Goal: Complete application form: Complete application form

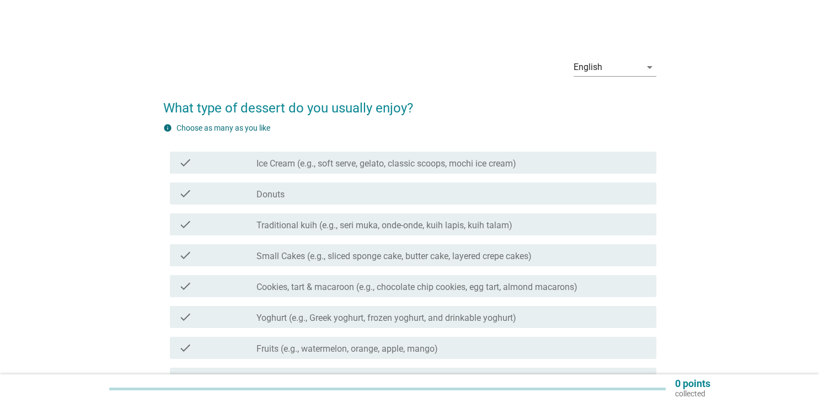
click at [390, 226] on label "Traditional kuih (e.g., seri muka, onde-onde, kuih lapis, kuih talam)" at bounding box center [384, 225] width 256 height 11
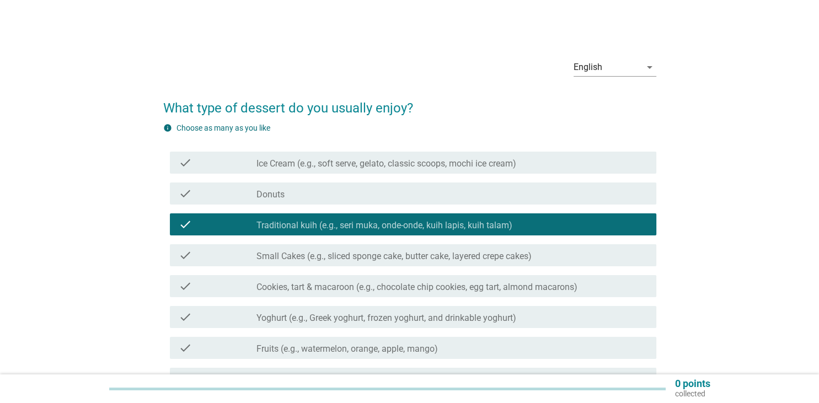
click at [354, 164] on label "Ice Cream (e.g., soft serve, gelato, classic scoops, mochi ice cream)" at bounding box center [386, 163] width 260 height 11
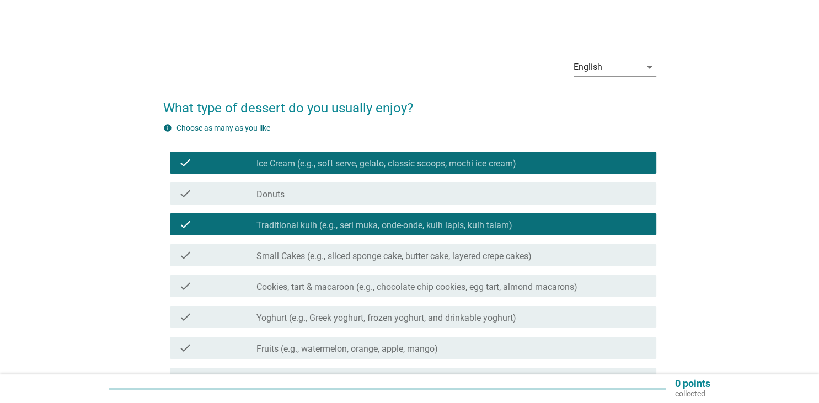
click at [350, 258] on label "Small Cakes (e.g., sliced sponge cake, butter cake, layered crepe cakes)" at bounding box center [393, 256] width 275 height 11
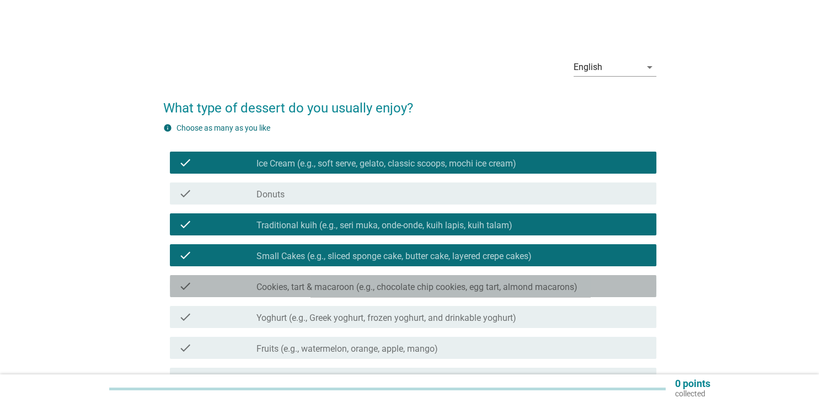
click at [330, 286] on label "Cookies, tart & macaroon (e.g., chocolate chip cookies, egg tart, almond macaro…" at bounding box center [416, 287] width 321 height 11
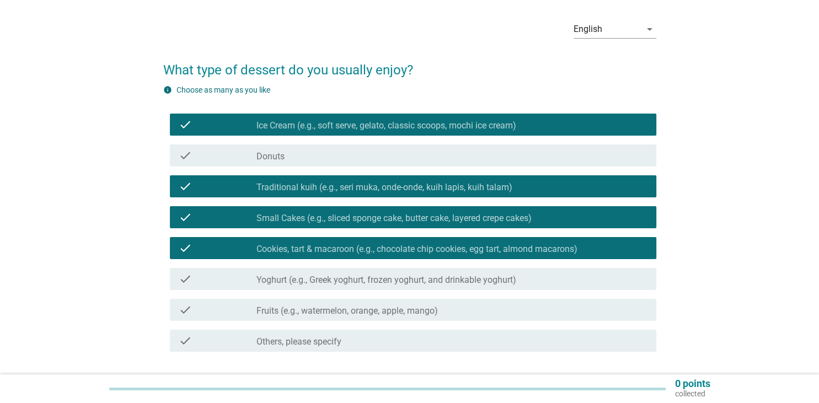
scroll to position [58, 0]
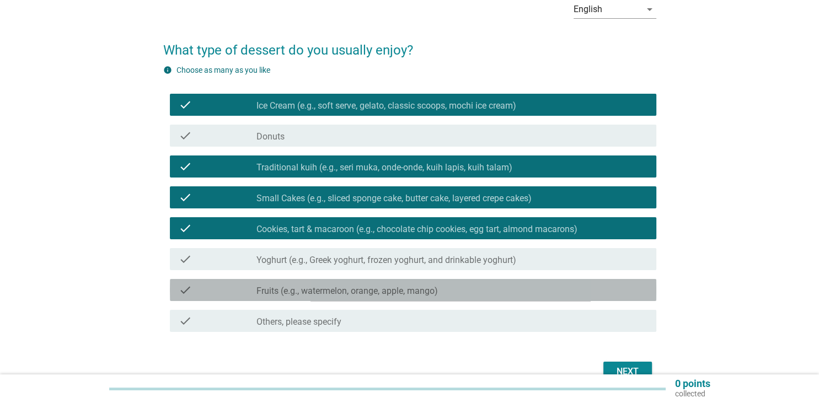
click at [347, 285] on div "check_box_outline_blank Fruits (e.g., watermelon, orange, apple, mango)" at bounding box center [451, 289] width 390 height 13
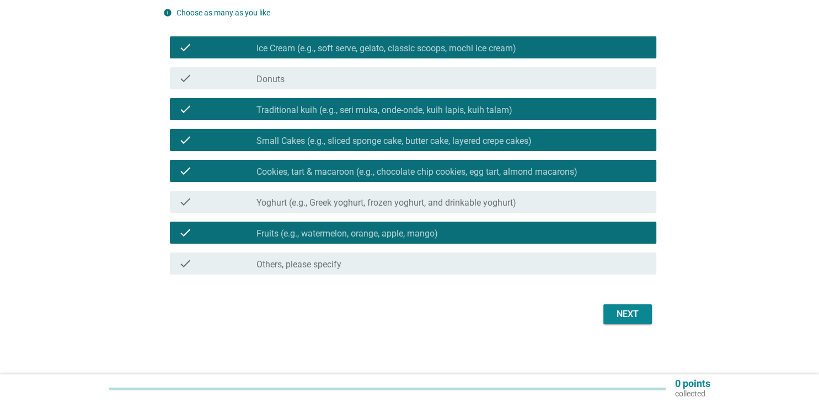
scroll to position [116, 0]
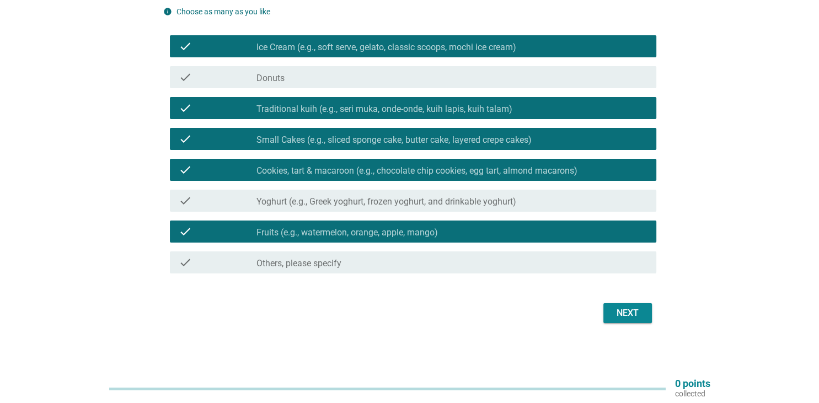
click at [625, 310] on div "Next" at bounding box center [627, 313] width 31 height 13
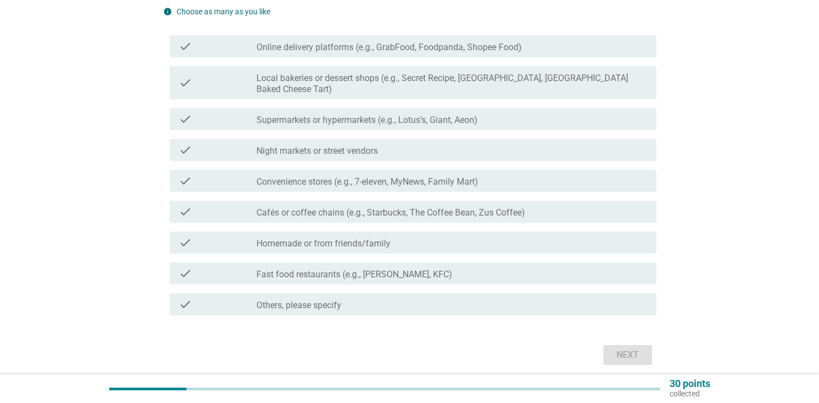
scroll to position [0, 0]
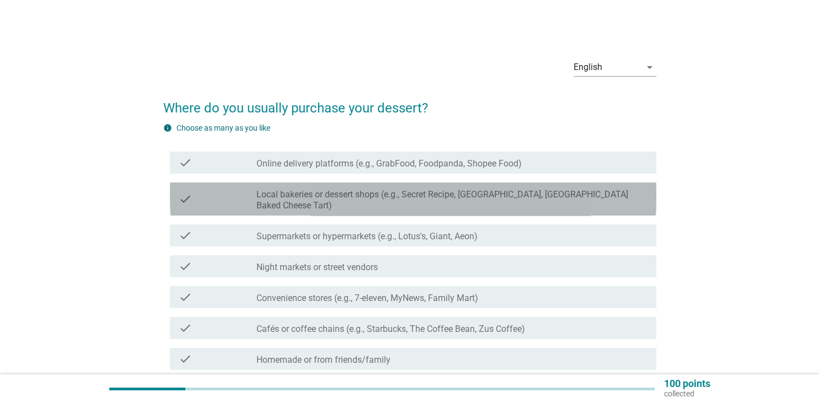
click at [276, 201] on div "check check_box_outline_blank Local bakeries or dessert shops (e.g., Secret Rec…" at bounding box center [413, 199] width 486 height 33
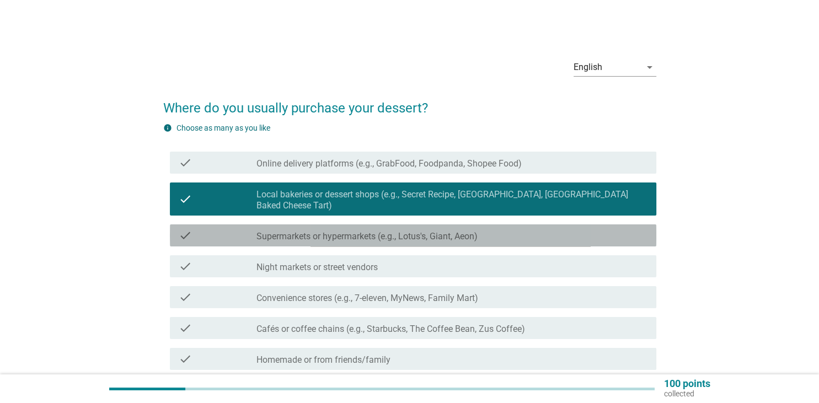
click at [284, 231] on label "Supermarkets or hypermarkets (e.g., Lotus's, Giant, Aeon)" at bounding box center [366, 236] width 221 height 11
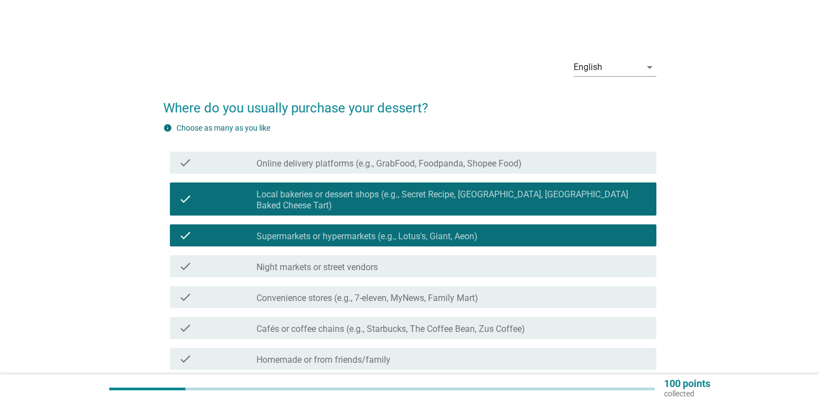
click at [286, 262] on label "Night markets or street vendors" at bounding box center [316, 267] width 121 height 11
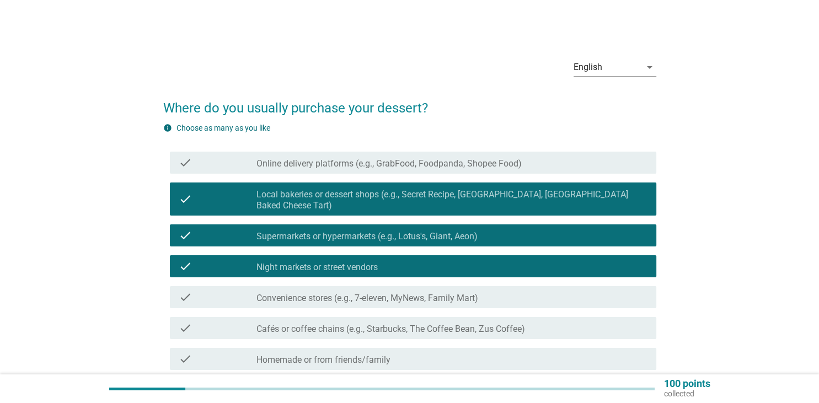
click at [389, 332] on div "check check_box_outline_blank Cafés or coffee chains (e.g., Starbucks, The Coff…" at bounding box center [409, 328] width 493 height 31
click at [403, 324] on label "Cafés or coffee chains (e.g., Starbucks, The Coffee Bean, Zus Coffee)" at bounding box center [390, 329] width 269 height 11
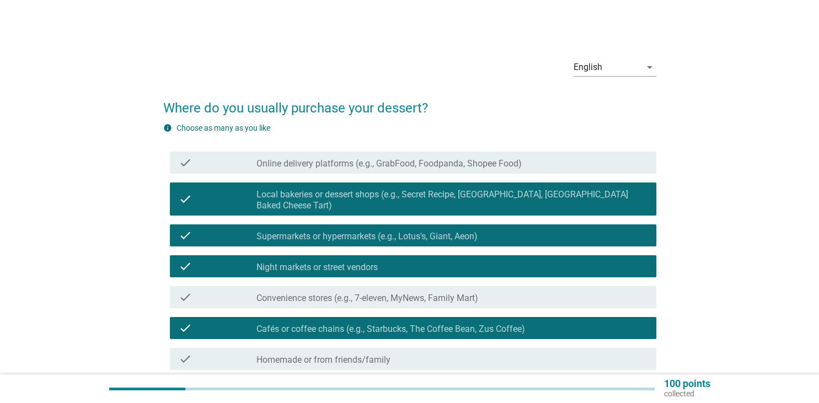
scroll to position [58, 0]
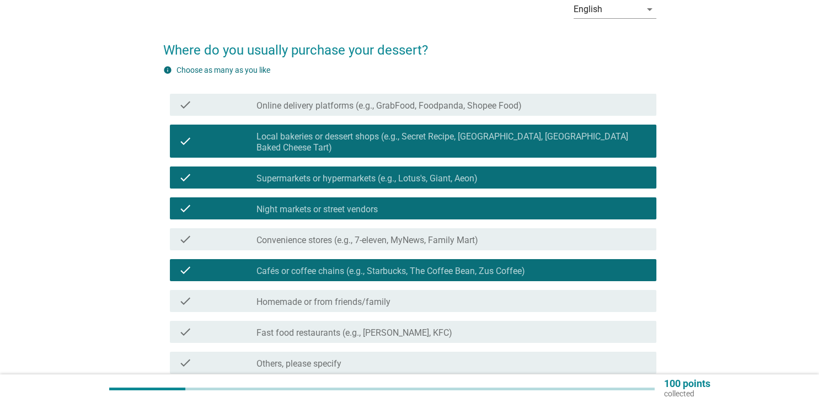
click at [437, 295] on div "check_box_outline_blank Homemade or from friends/family" at bounding box center [451, 301] width 390 height 13
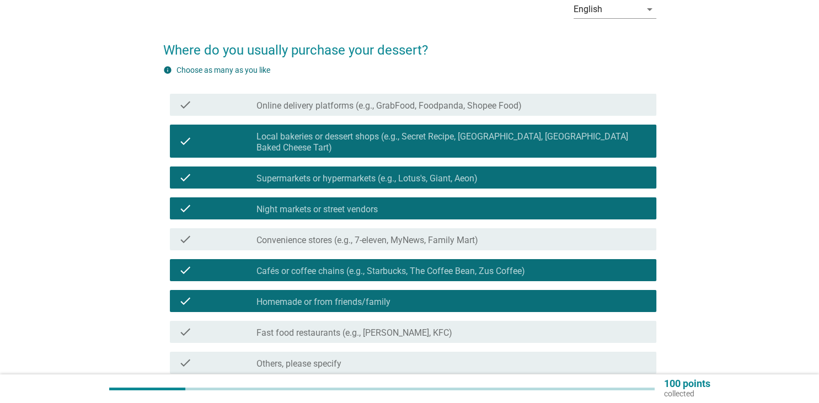
scroll to position [116, 0]
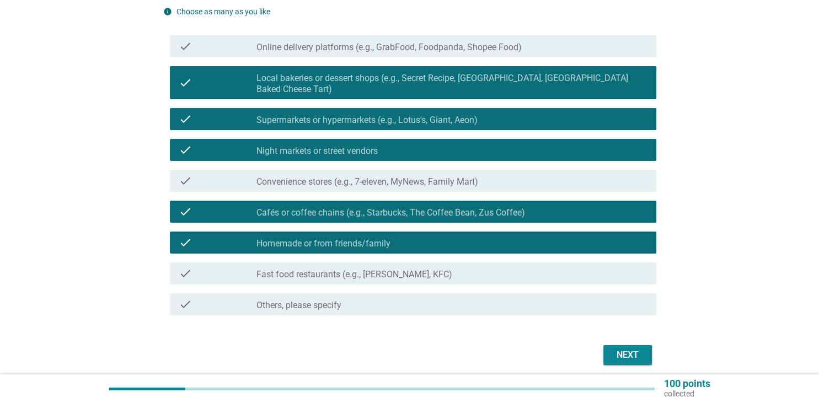
click at [644, 346] on button "Next" at bounding box center [627, 355] width 49 height 20
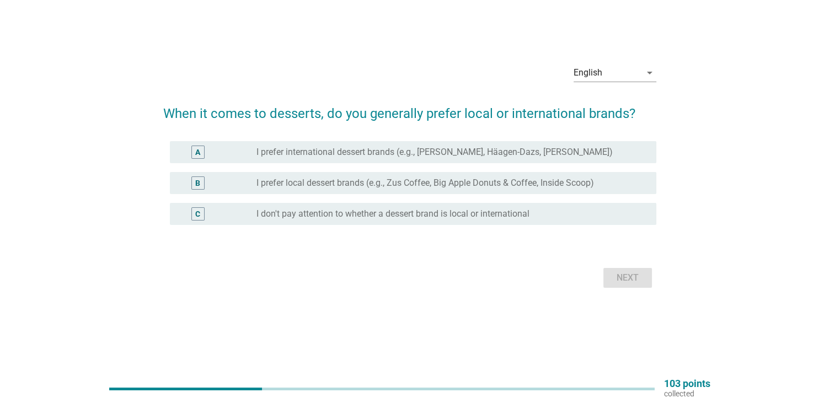
scroll to position [0, 0]
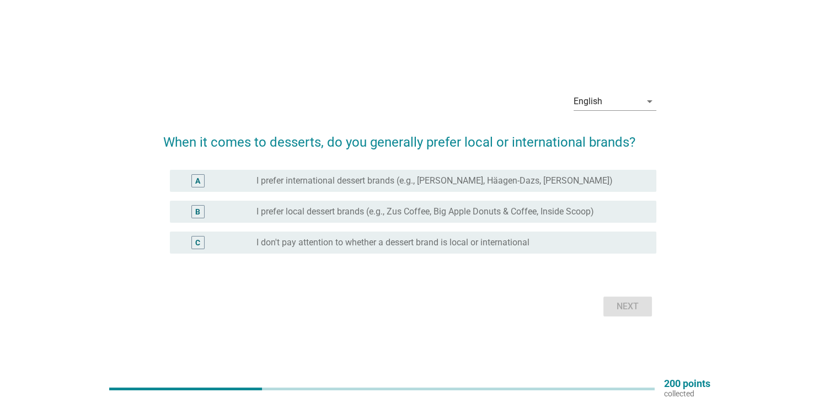
click at [342, 215] on label "I prefer local dessert brands (e.g., Zus Coffee, Big Apple Donuts & Coffee, Ins…" at bounding box center [425, 211] width 338 height 11
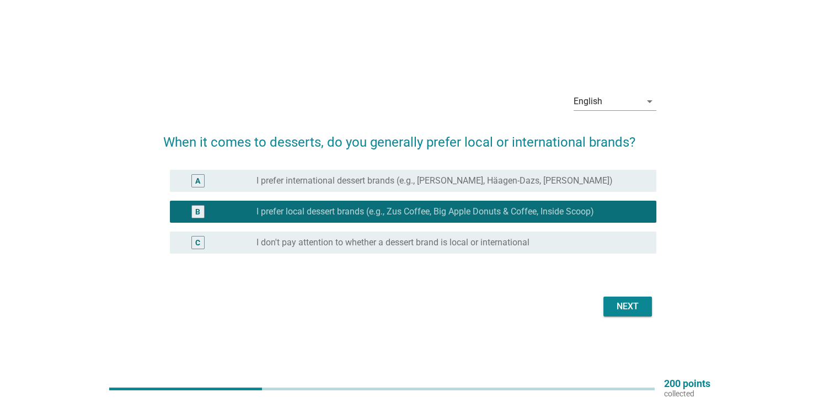
click at [628, 308] on div "Next" at bounding box center [627, 306] width 31 height 13
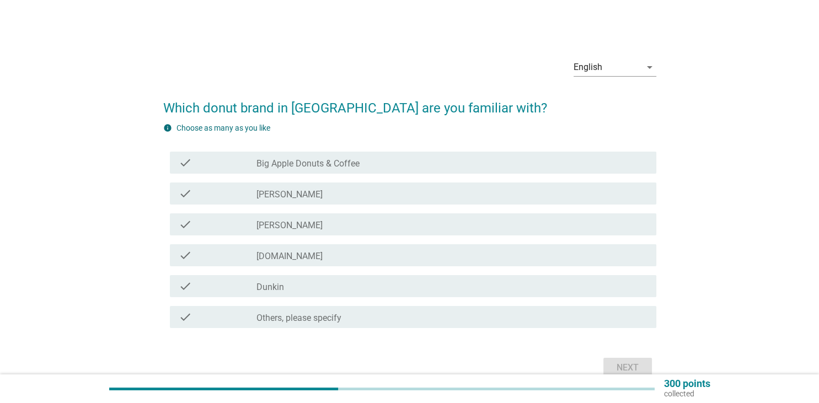
click at [345, 280] on div "check_box_outline_blank Dunkin" at bounding box center [451, 286] width 390 height 13
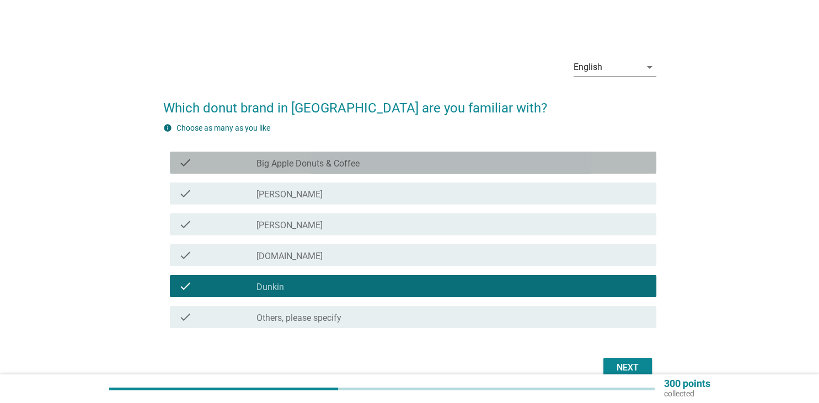
click at [344, 166] on label "Big Apple Donuts & Coffee" at bounding box center [307, 163] width 103 height 11
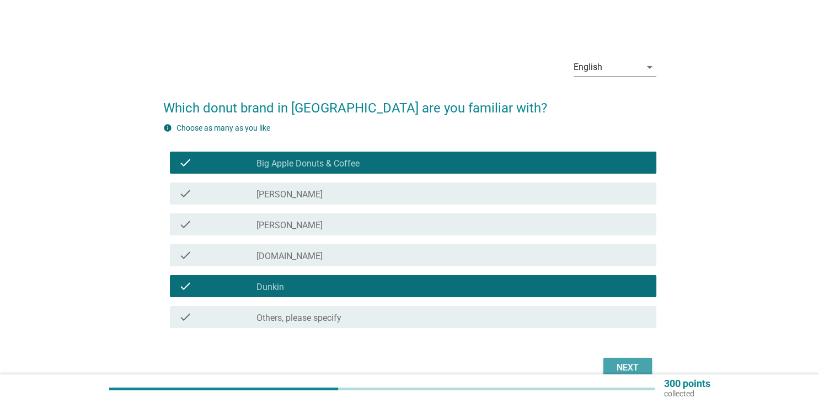
click at [630, 364] on div "Next" at bounding box center [627, 367] width 31 height 13
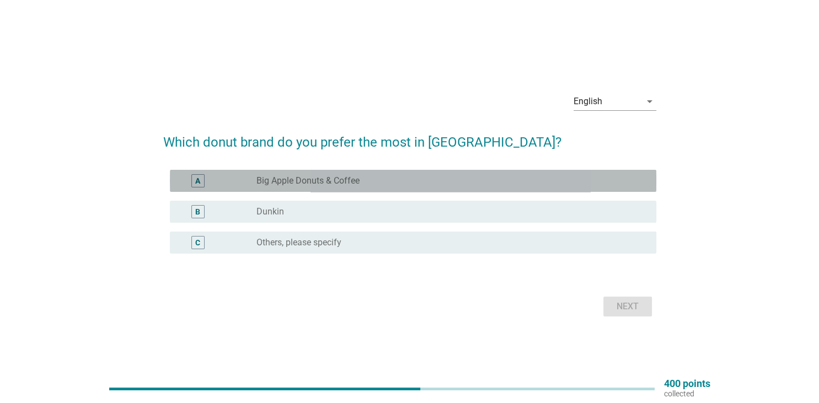
click at [400, 186] on div "radio_button_unchecked Big Apple Donuts & Coffee" at bounding box center [447, 180] width 382 height 11
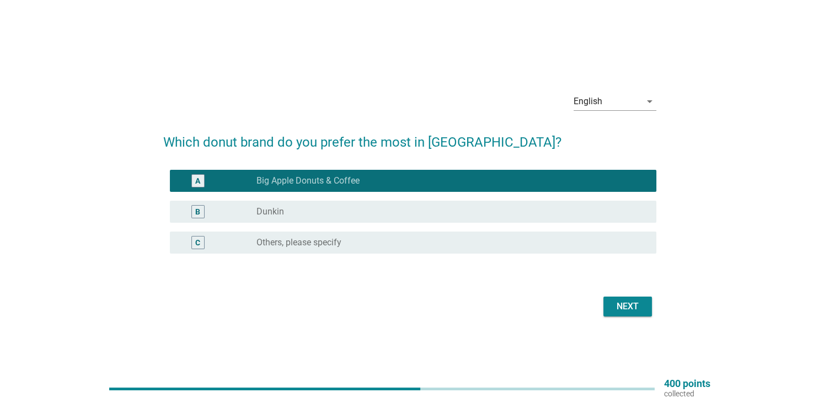
click at [640, 301] on div "Next" at bounding box center [627, 306] width 31 height 13
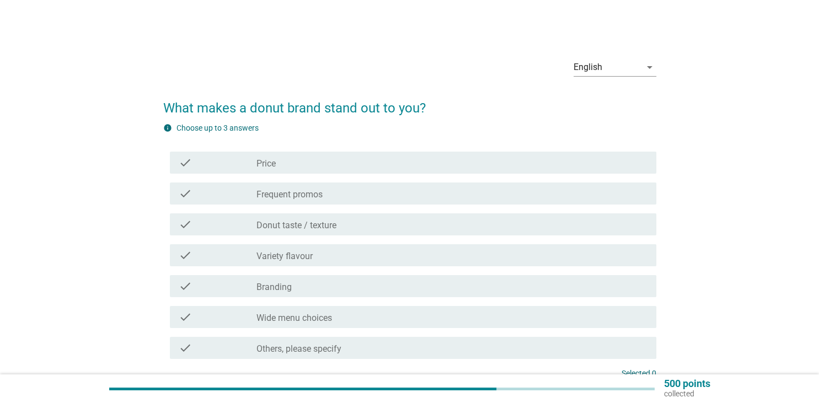
click at [376, 191] on div "check_box_outline_blank Frequent promos" at bounding box center [451, 193] width 390 height 13
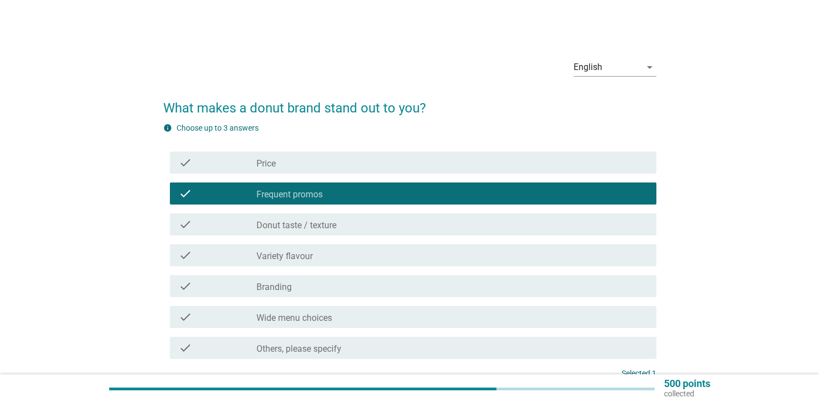
click at [367, 224] on div "check_box_outline_blank Donut taste / texture" at bounding box center [451, 224] width 390 height 13
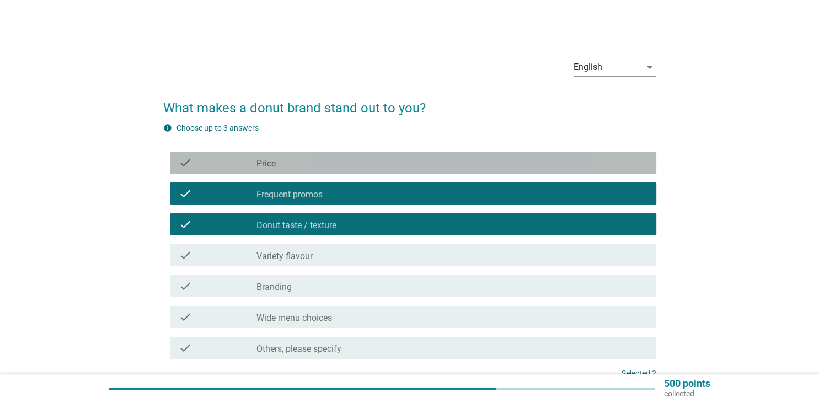
click at [307, 162] on div "check_box_outline_blank Price" at bounding box center [451, 162] width 390 height 13
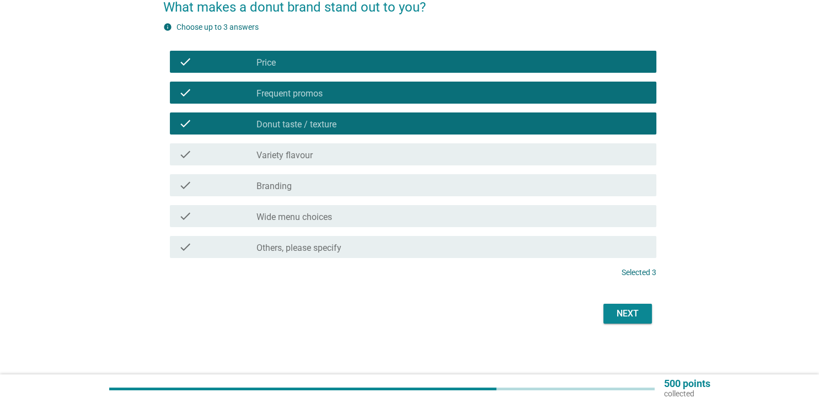
scroll to position [103, 0]
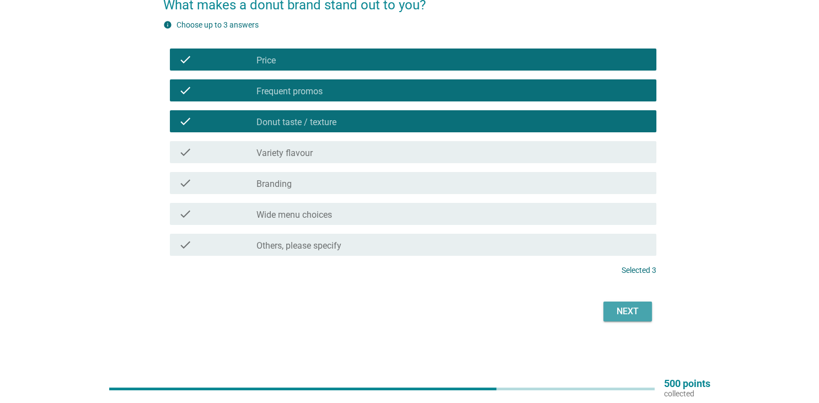
click at [634, 312] on div "Next" at bounding box center [627, 311] width 31 height 13
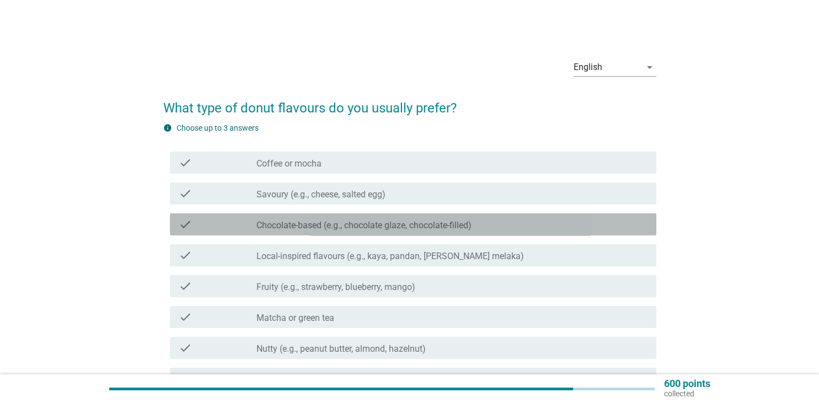
click at [395, 224] on label "Chocolate-based (e.g., chocolate glaze, chocolate-filled)" at bounding box center [363, 225] width 215 height 11
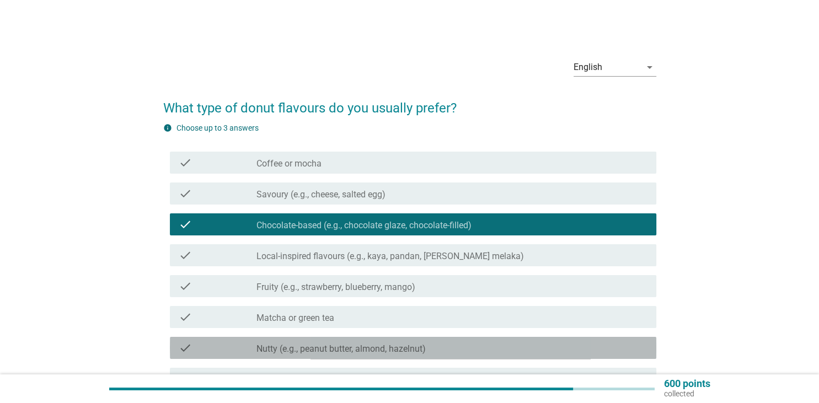
click at [436, 349] on div "check_box_outline_blank Nutty (e.g., peanut butter, almond, hazelnut)" at bounding box center [451, 347] width 390 height 13
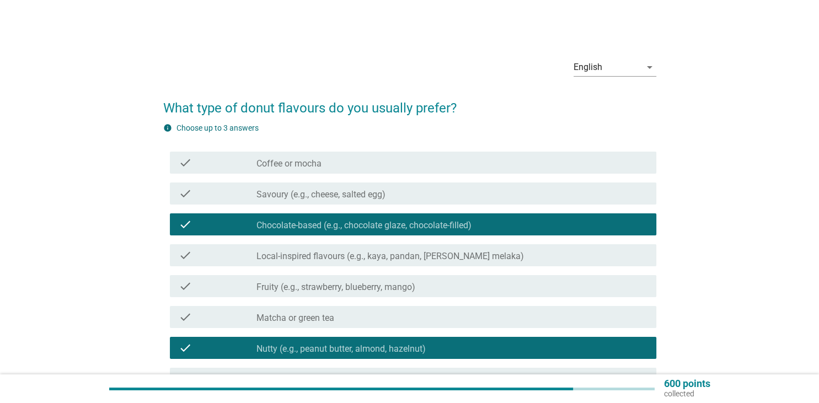
scroll to position [58, 0]
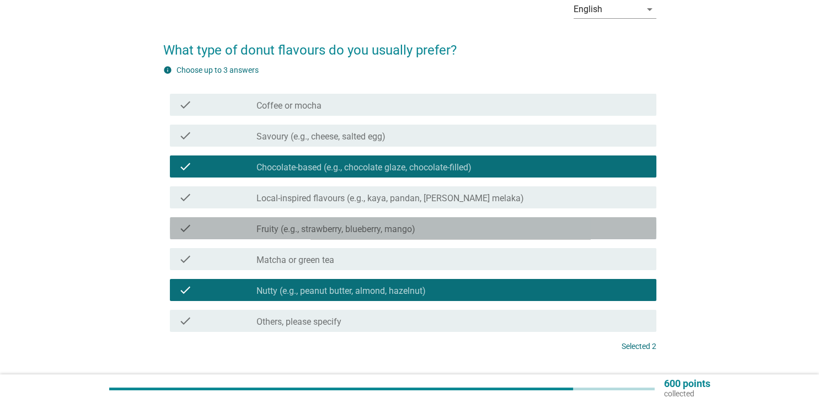
drag, startPoint x: 351, startPoint y: 231, endPoint x: 420, endPoint y: 265, distance: 77.7
click at [352, 231] on label "Fruity (e.g., strawberry, blueberry, mango)" at bounding box center [335, 229] width 159 height 11
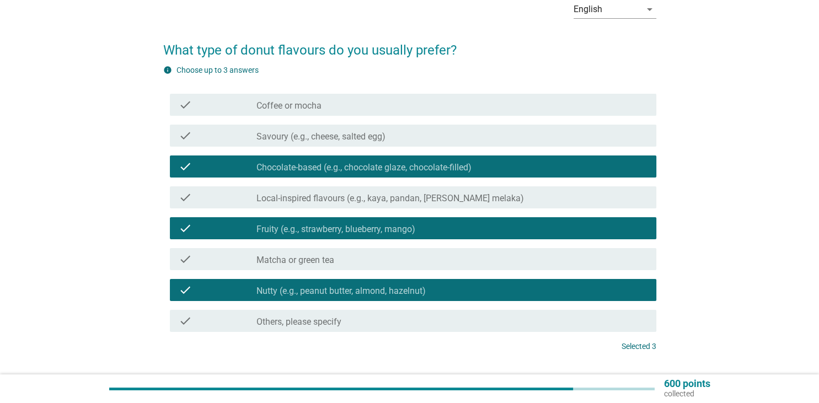
scroll to position [134, 0]
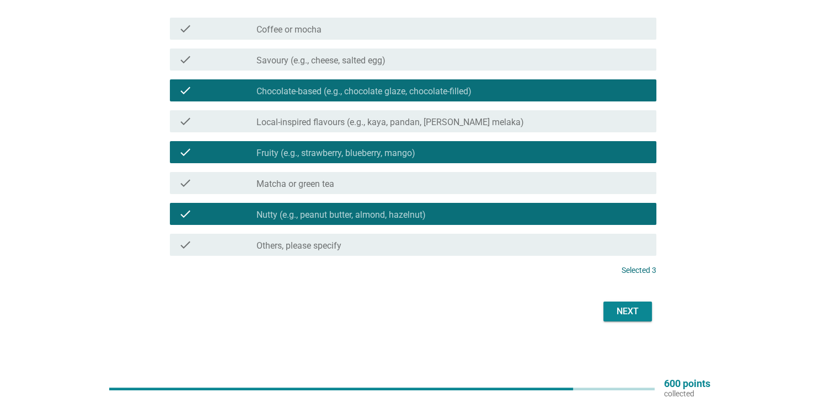
click at [636, 308] on div "Next" at bounding box center [627, 311] width 31 height 13
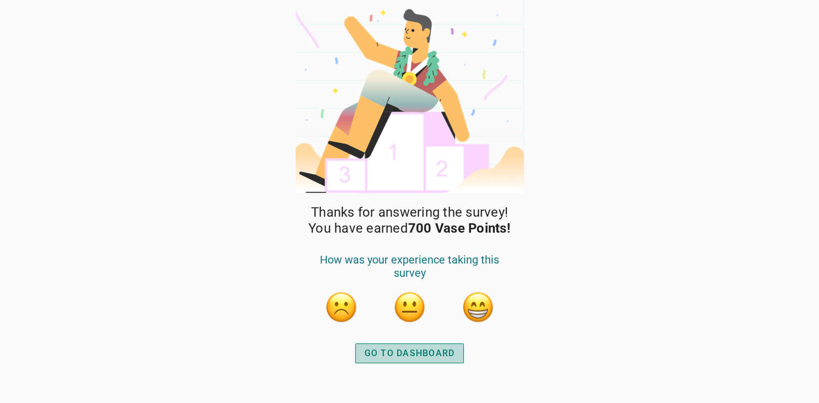
click at [418, 355] on div "GO TO DASHBOARD" at bounding box center [410, 353] width 90 height 13
